Goal: Task Accomplishment & Management: Complete application form

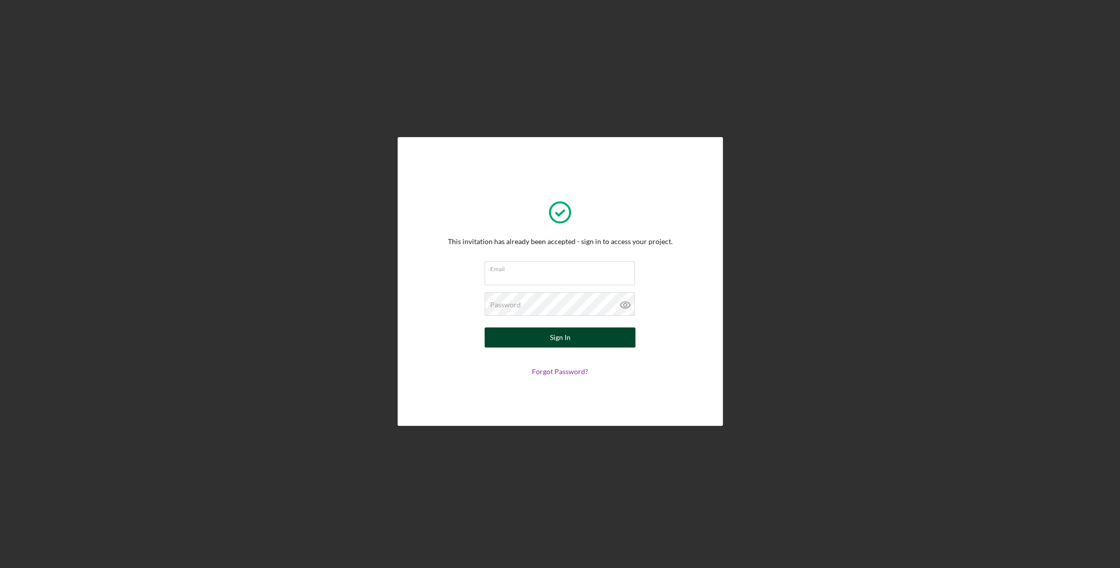
type input "[EMAIL_ADDRESS][DOMAIN_NAME]"
click at [589, 340] on button "Sign In" at bounding box center [560, 338] width 151 height 20
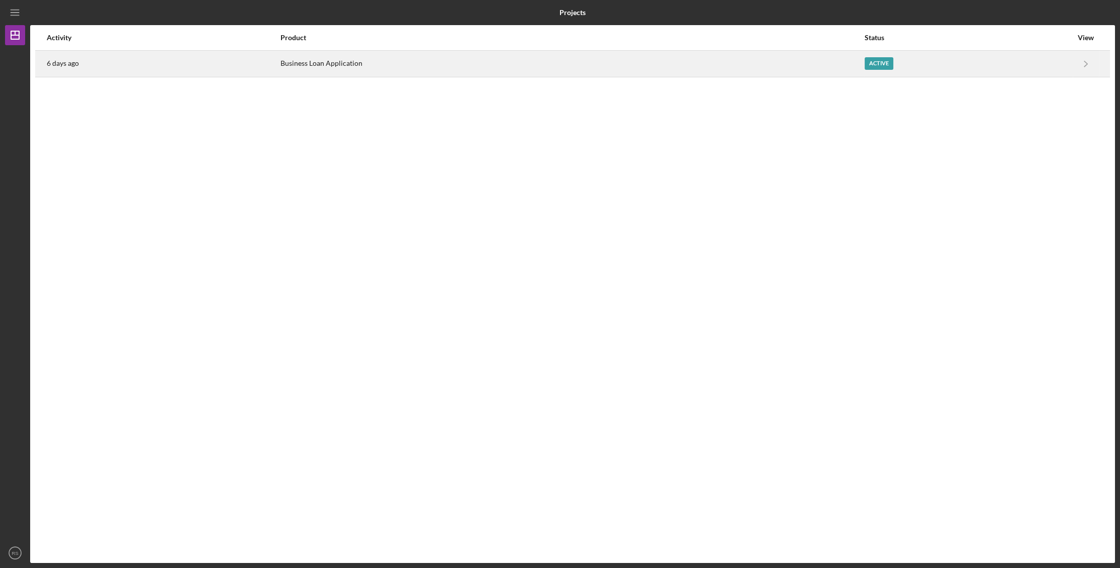
click at [326, 53] on div "Business Loan Application" at bounding box center [571, 63] width 583 height 25
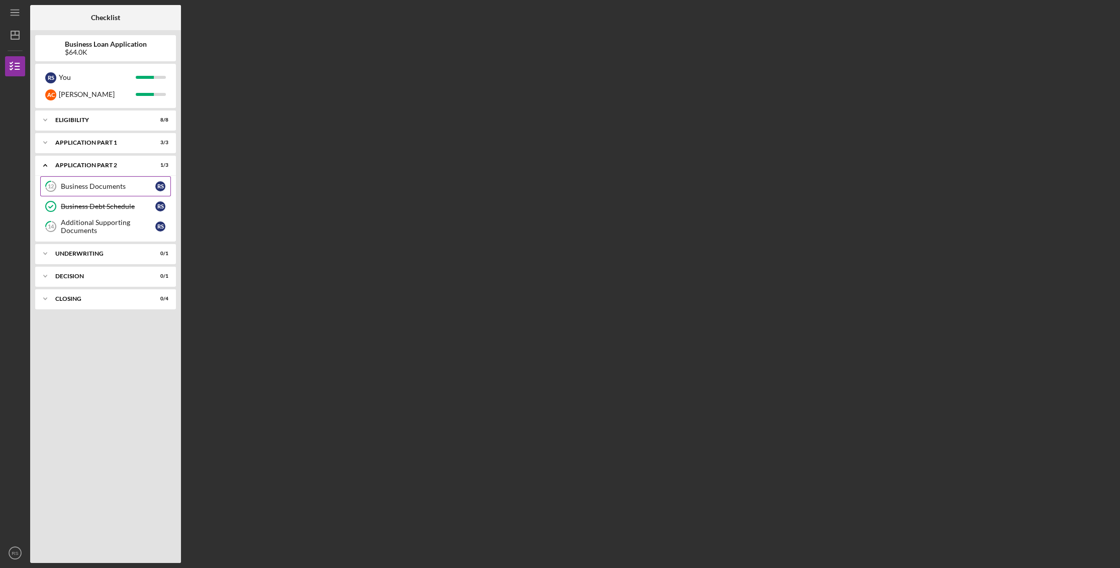
click at [104, 187] on div "Business Documents" at bounding box center [108, 186] width 94 height 8
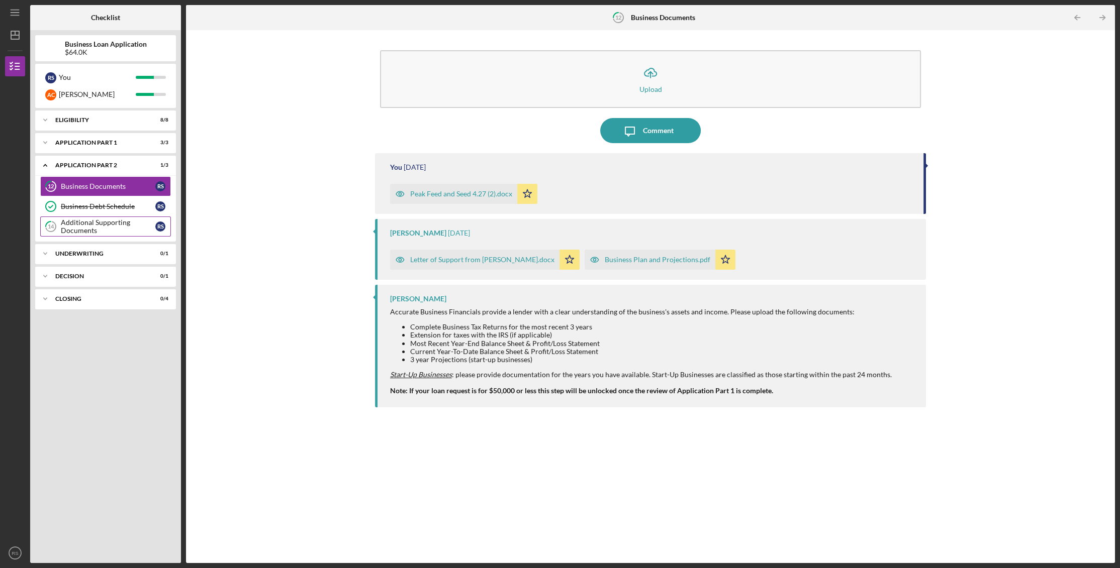
click at [102, 217] on link "14 Additional Supporting Documents R S" at bounding box center [105, 227] width 131 height 20
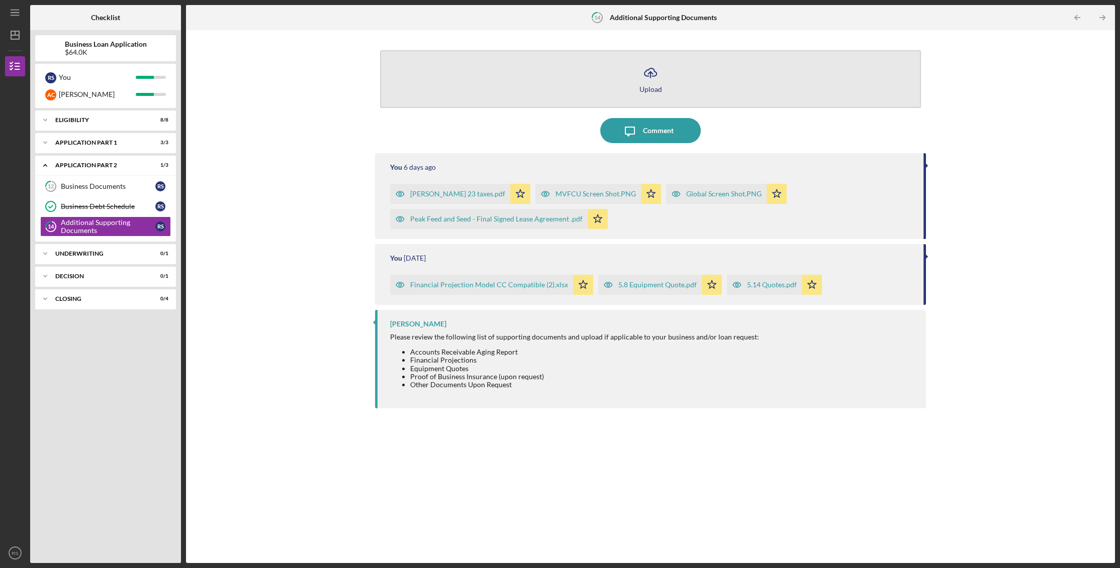
click at [655, 72] on icon "Icon/Upload" at bounding box center [650, 72] width 25 height 25
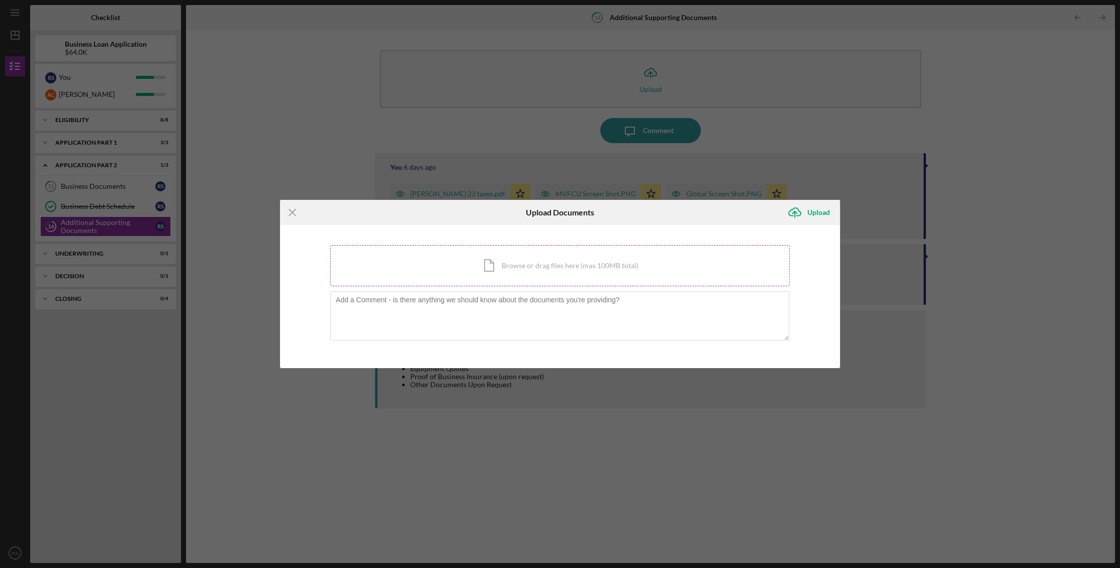
click at [573, 256] on div "Icon/Document Browse or drag files here (max 100MB total) Tap to choose files o…" at bounding box center [559, 265] width 459 height 41
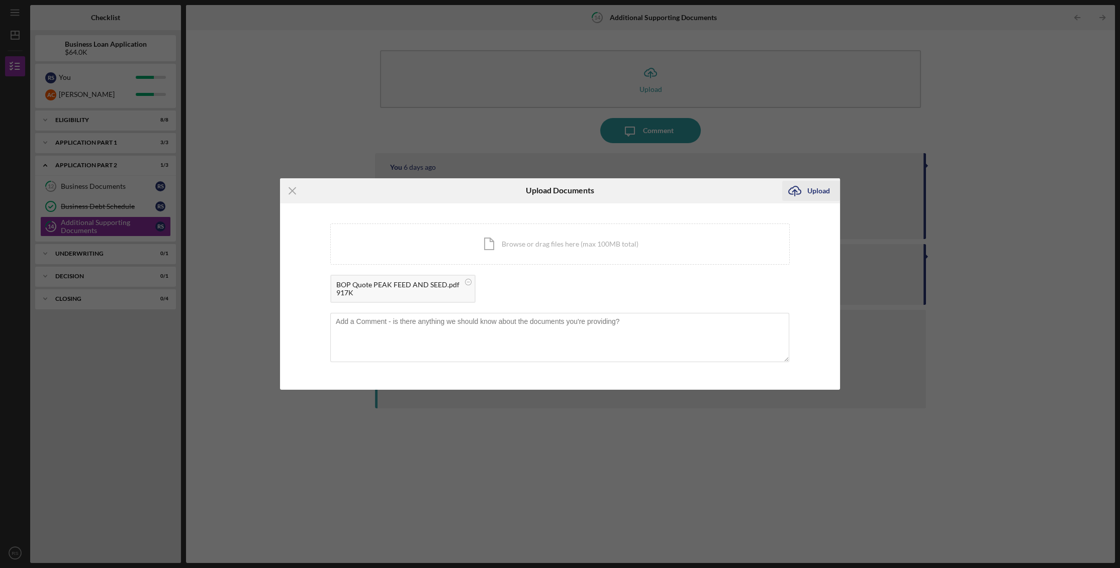
click at [802, 189] on icon "Icon/Upload" at bounding box center [794, 190] width 25 height 25
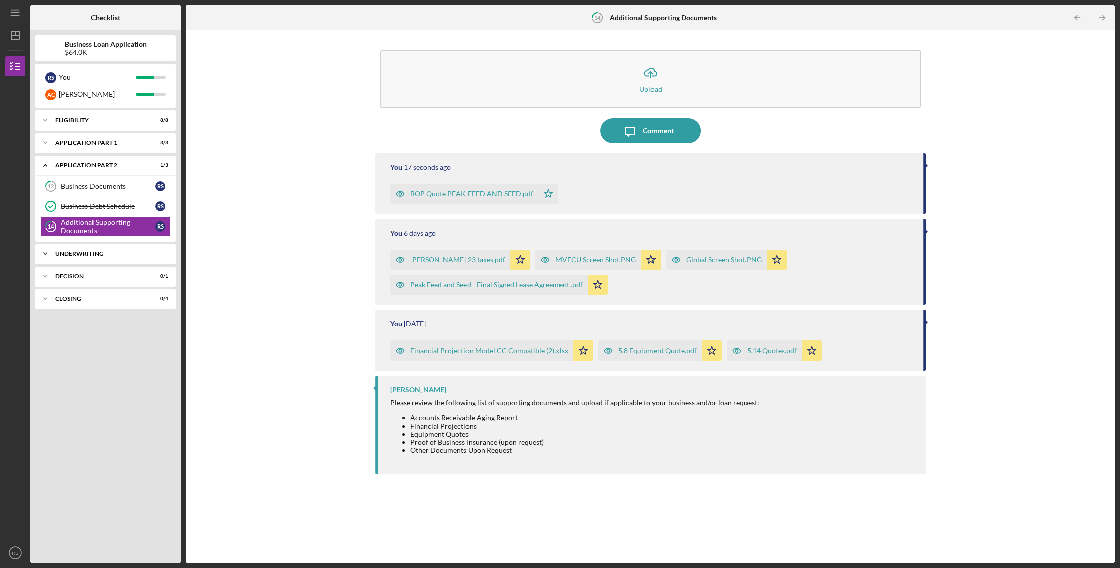
click at [42, 257] on icon "Icon/Expander" at bounding box center [45, 254] width 20 height 20
click at [94, 273] on div "Underwriting" at bounding box center [108, 275] width 94 height 8
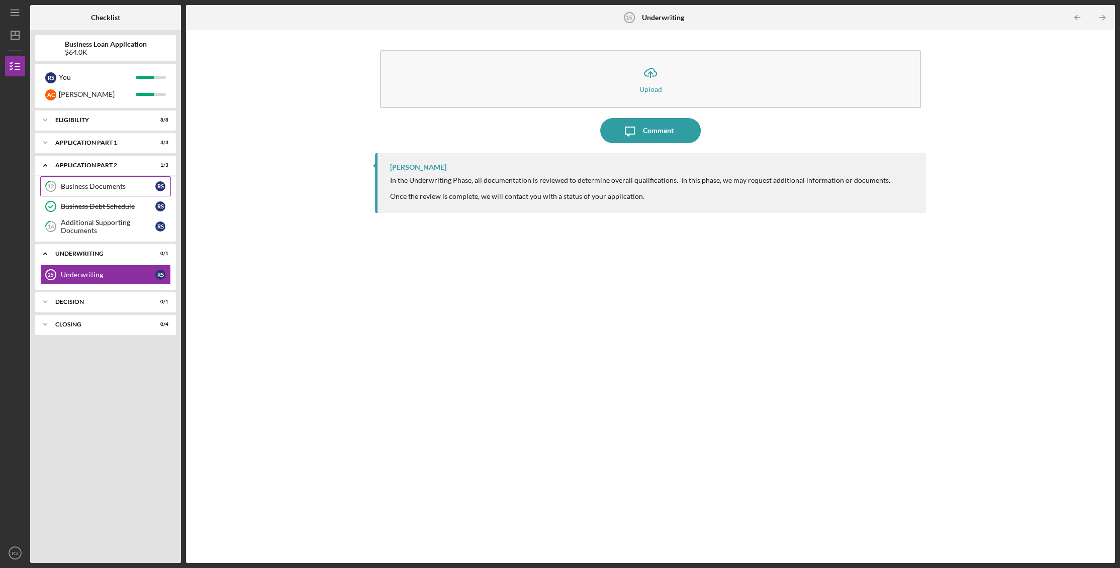
click at [70, 190] on div "Business Documents" at bounding box center [108, 186] width 94 height 8
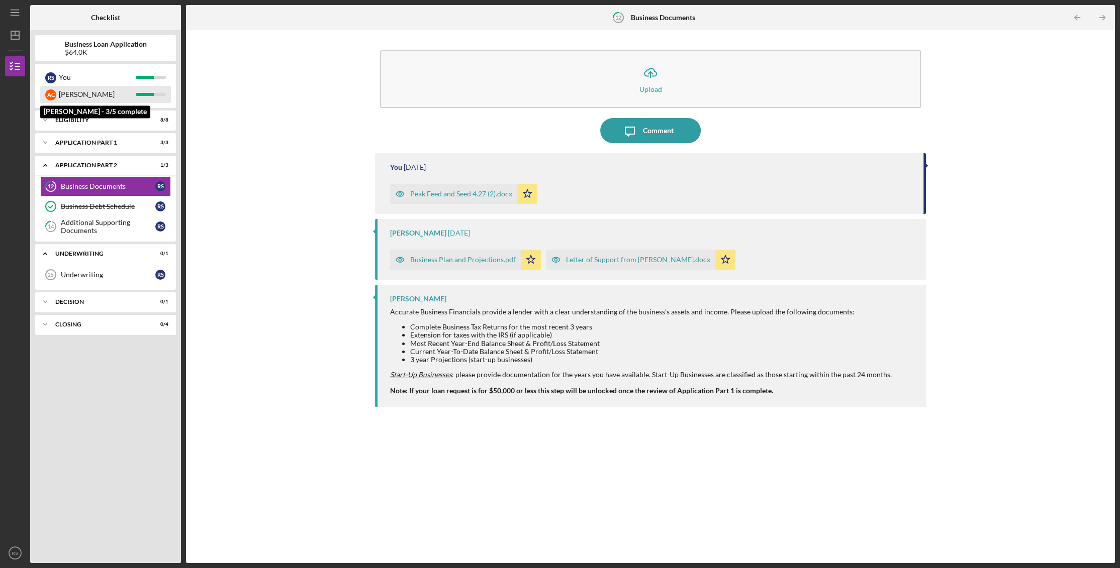
click at [77, 97] on div "[PERSON_NAME]" at bounding box center [97, 94] width 77 height 17
click at [11, 13] on line "button" at bounding box center [15, 13] width 8 height 0
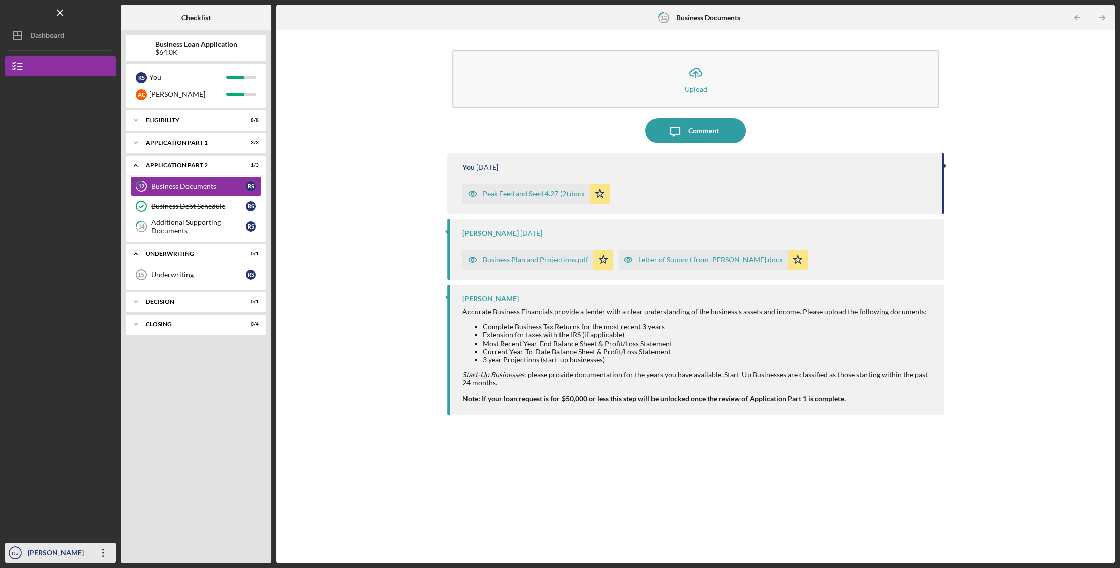
click at [33, 556] on div "[PERSON_NAME]" at bounding box center [57, 554] width 65 height 23
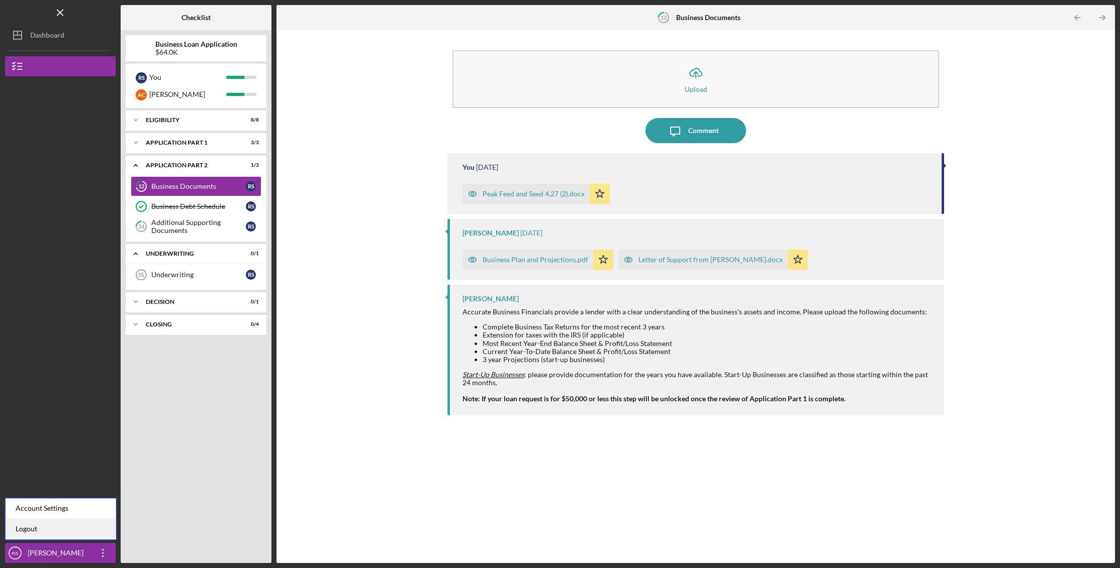
click at [36, 531] on link "Logout" at bounding box center [61, 529] width 111 height 21
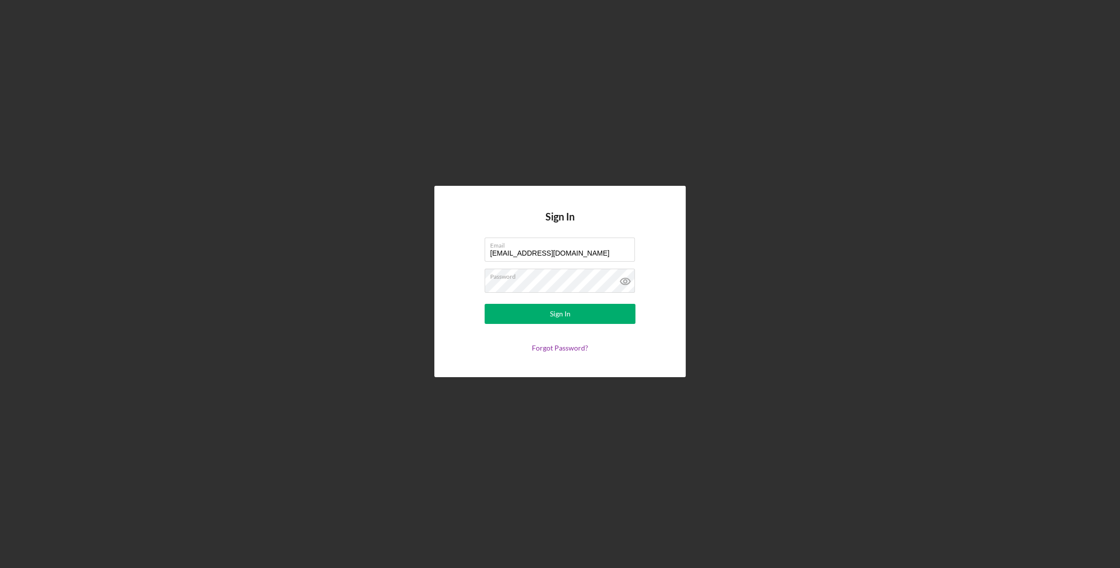
drag, startPoint x: 583, startPoint y: 255, endPoint x: 333, endPoint y: 264, distance: 250.5
click at [333, 264] on div "Sign In Email [EMAIL_ADDRESS][DOMAIN_NAME] Password Sign In Forgot Password?" at bounding box center [560, 281] width 1110 height 563
type input "[EMAIL_ADDRESS][DOMAIN_NAME]"
click at [428, 296] on div "Sign In Email [EMAIL_ADDRESS][DOMAIN_NAME] Password Sign In Forgot Password?" at bounding box center [560, 281] width 1110 height 563
click at [497, 317] on button "Sign In" at bounding box center [560, 314] width 151 height 20
